Goal: Task Accomplishment & Management: Manage account settings

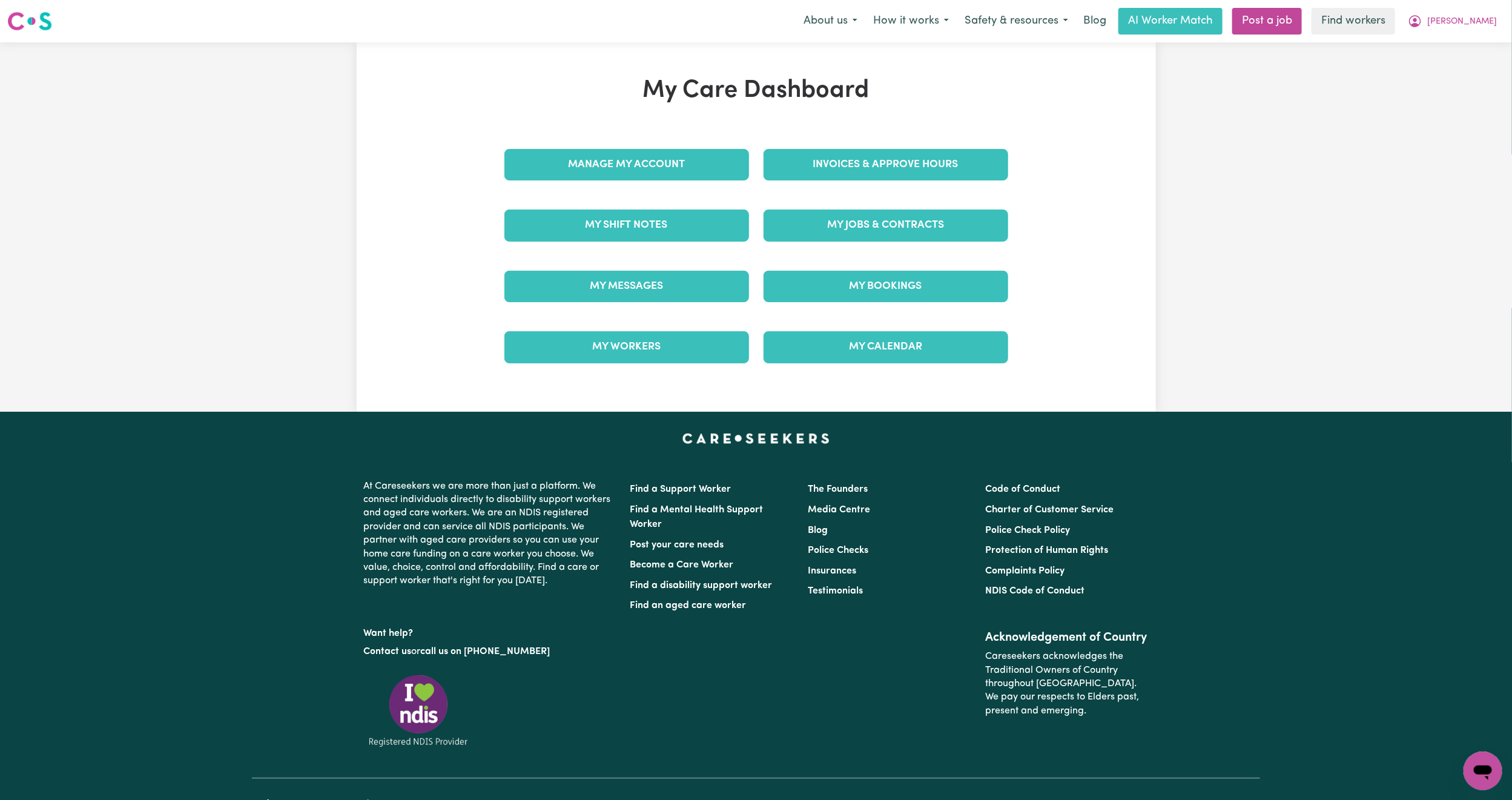
click at [881, 169] on link "Invoices & Approve Hours" at bounding box center [886, 164] width 245 height 32
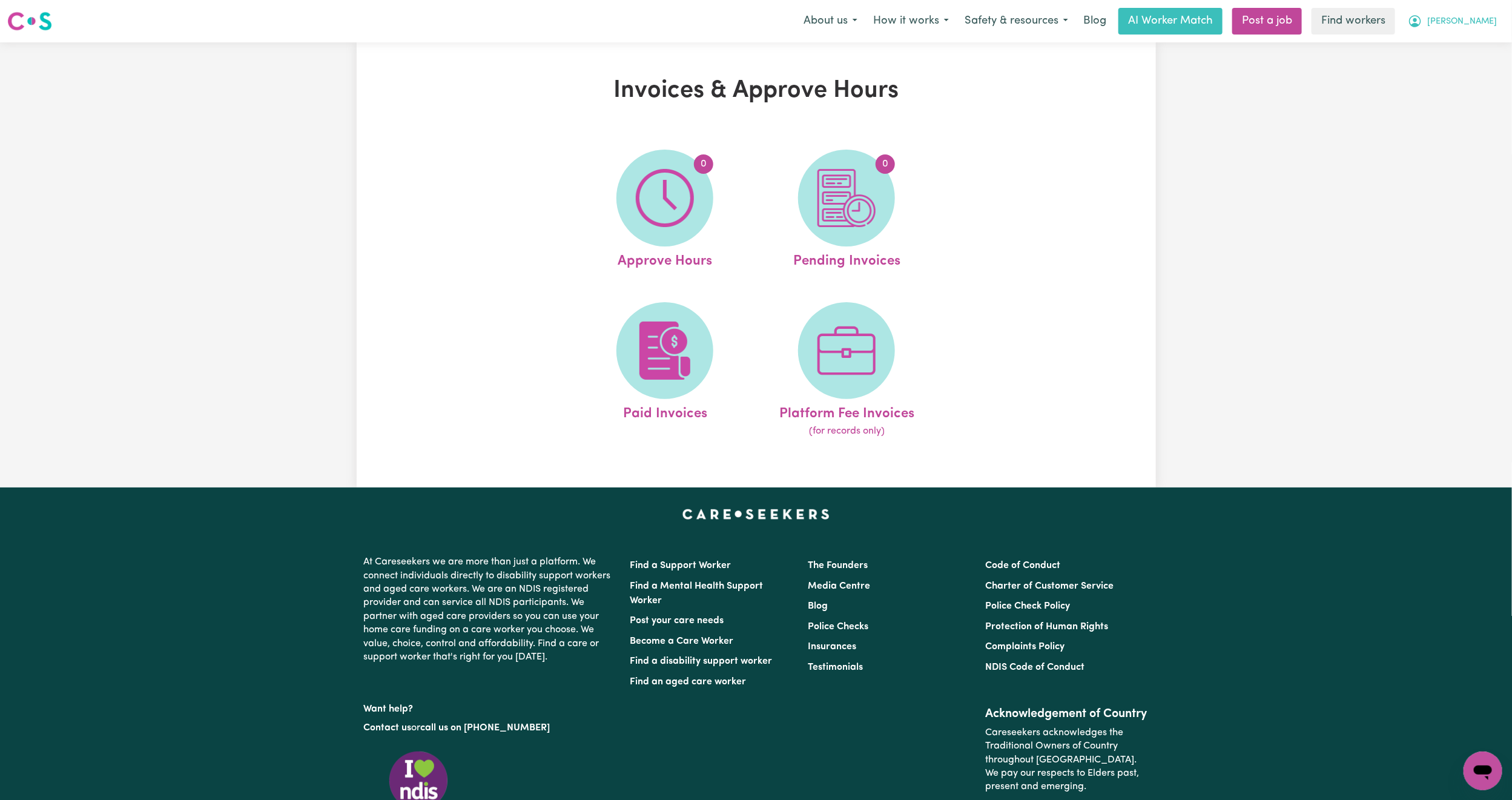
click at [1500, 24] on button "[PERSON_NAME]" at bounding box center [1452, 21] width 105 height 25
click at [1464, 68] on link "Logout" at bounding box center [1456, 69] width 96 height 23
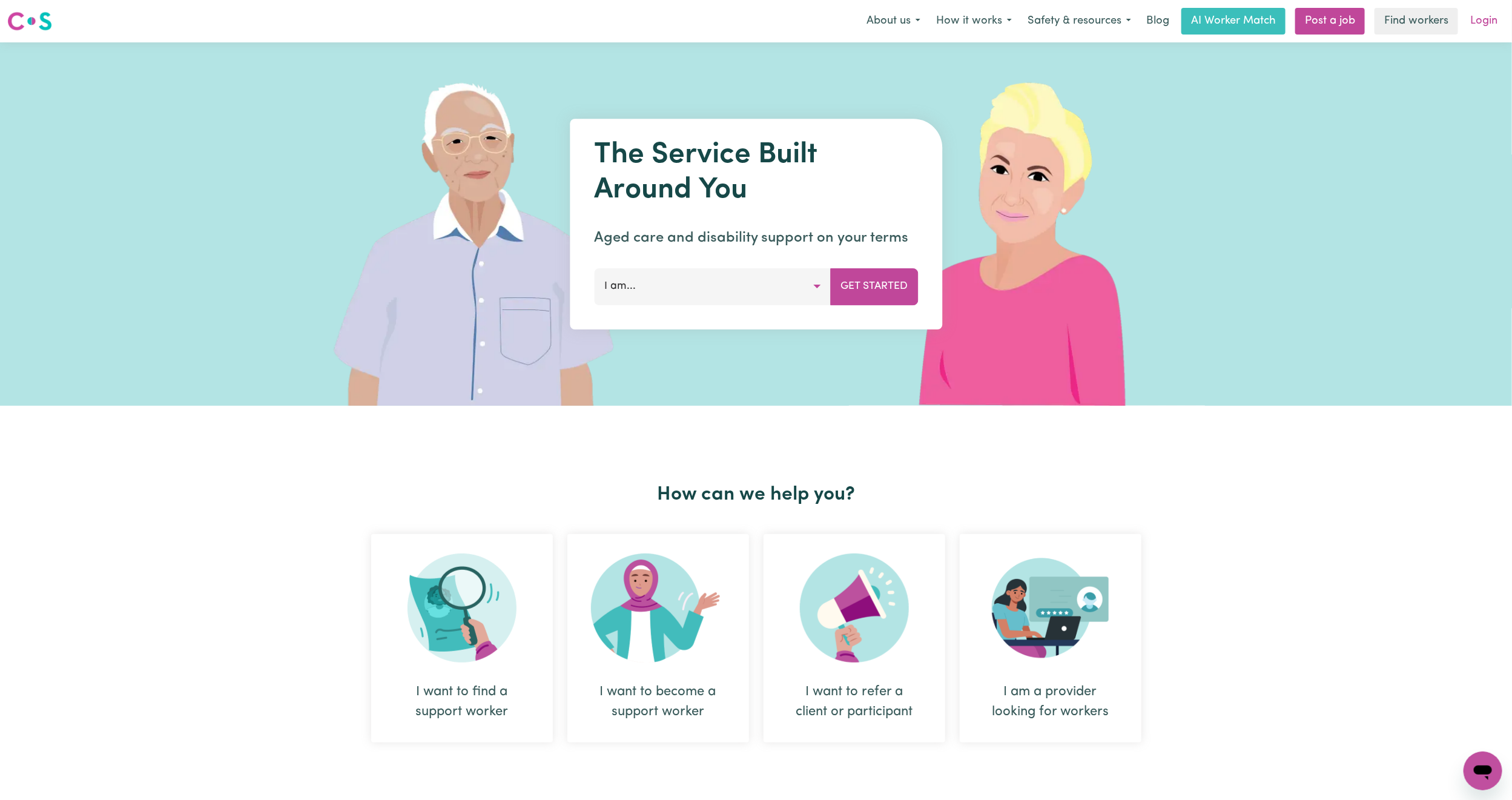
click at [1488, 28] on link "Login" at bounding box center [1484, 21] width 42 height 26
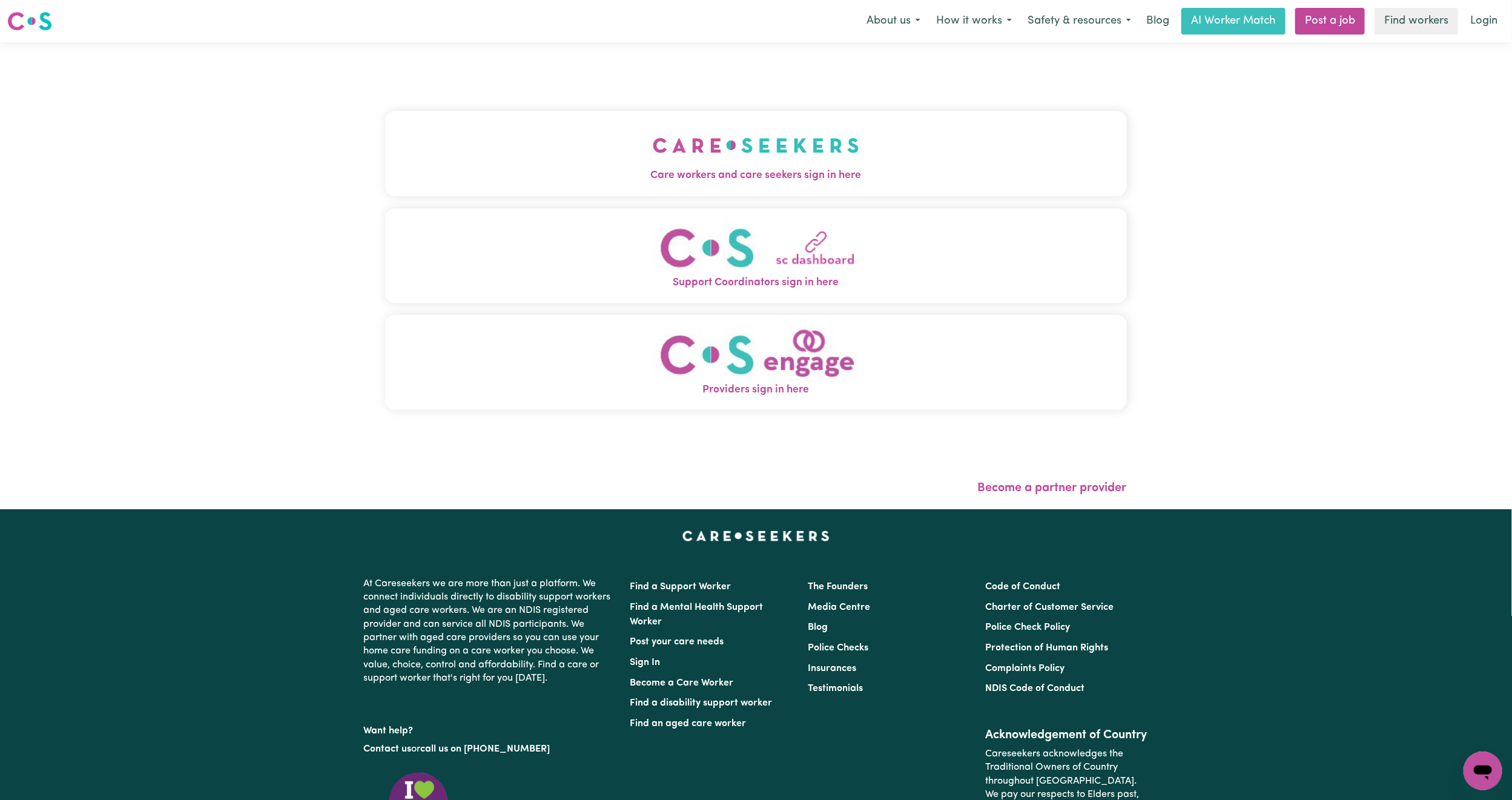
click at [603, 151] on button "Care workers and care seekers sign in here" at bounding box center [756, 153] width 742 height 85
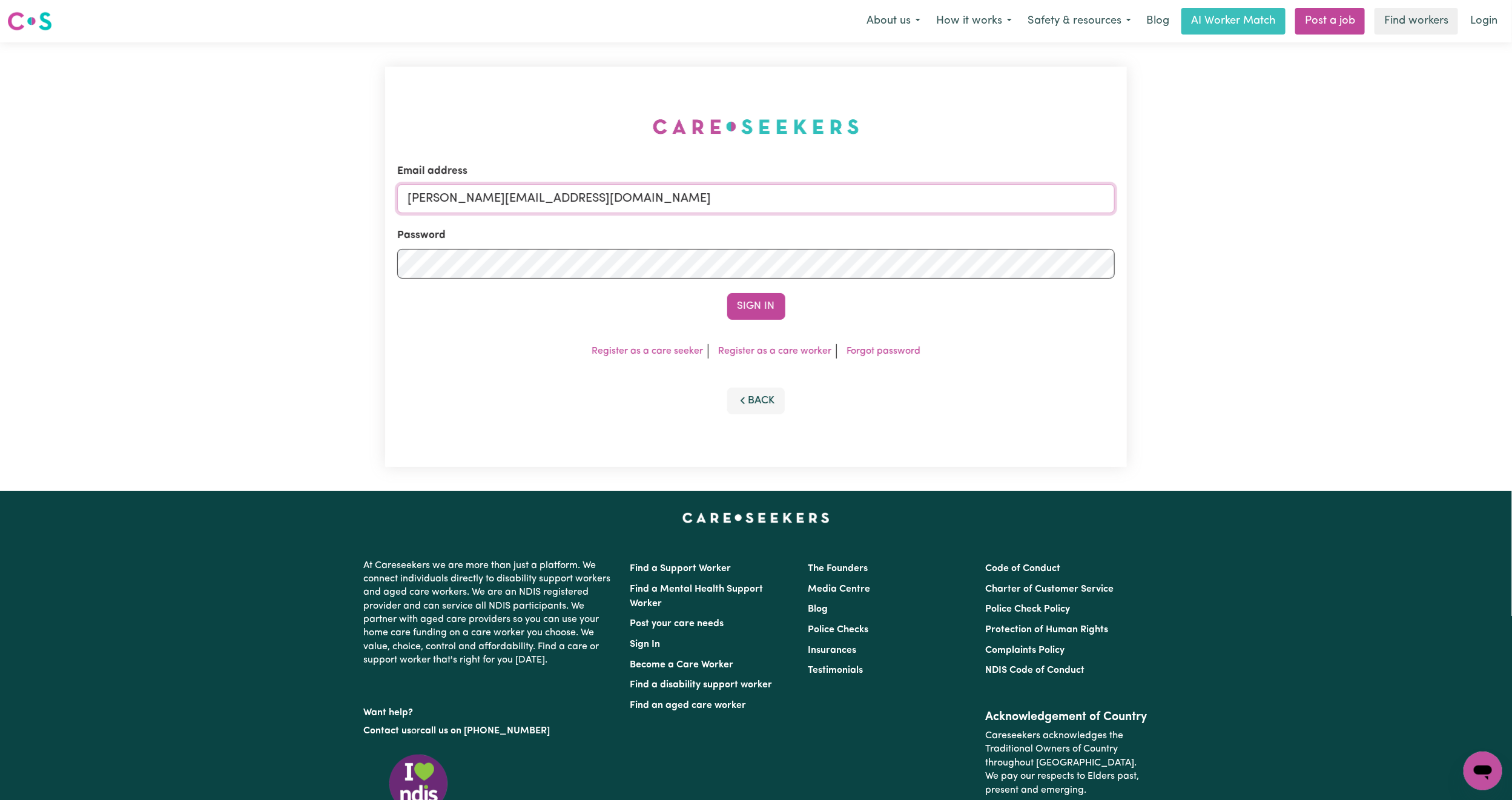
drag, startPoint x: 481, startPoint y: 195, endPoint x: 494, endPoint y: 211, distance: 20.6
click at [481, 195] on input "[PERSON_NAME][EMAIL_ADDRESS][DOMAIN_NAME]" at bounding box center [756, 198] width 717 height 29
click at [959, 256] on form "Email address [EMAIL_ADDRESS][PERSON_NAME][DOMAIN_NAME] Password Sign In" at bounding box center [756, 241] width 717 height 156
type input "superuser~[EMAIL_ADDRESS][DOMAIN_NAME]"
click at [770, 296] on button "Sign In" at bounding box center [756, 305] width 58 height 26
